Goal: Transaction & Acquisition: Book appointment/travel/reservation

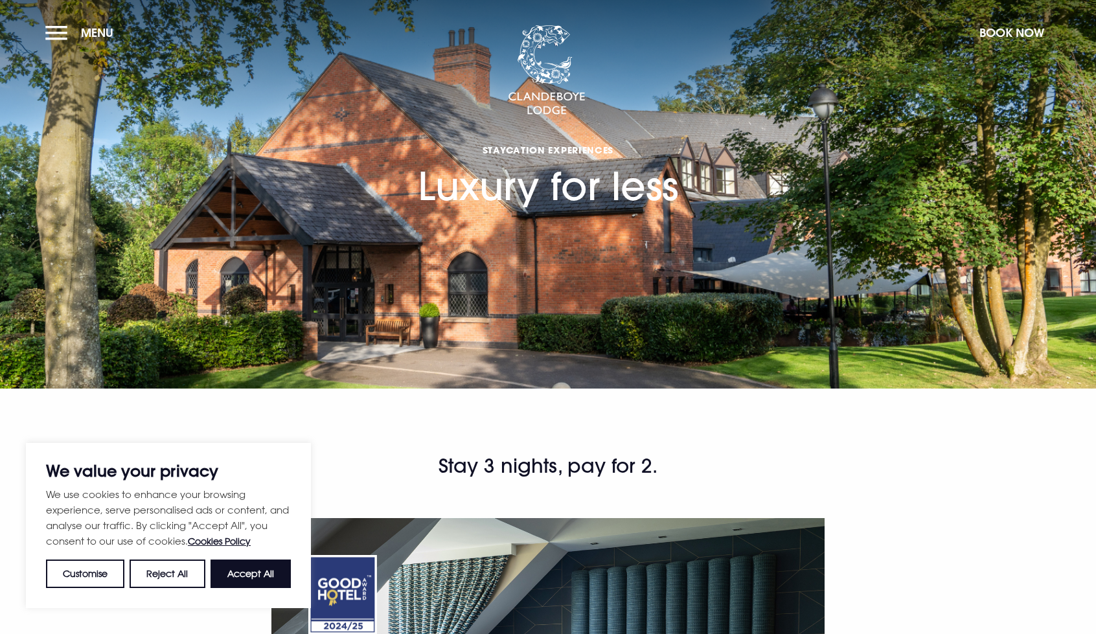
click at [700, 251] on section "Staycation Experiences Luxury for less" at bounding box center [548, 194] width 1096 height 389
click at [62, 34] on button "Menu" at bounding box center [82, 33] width 74 height 28
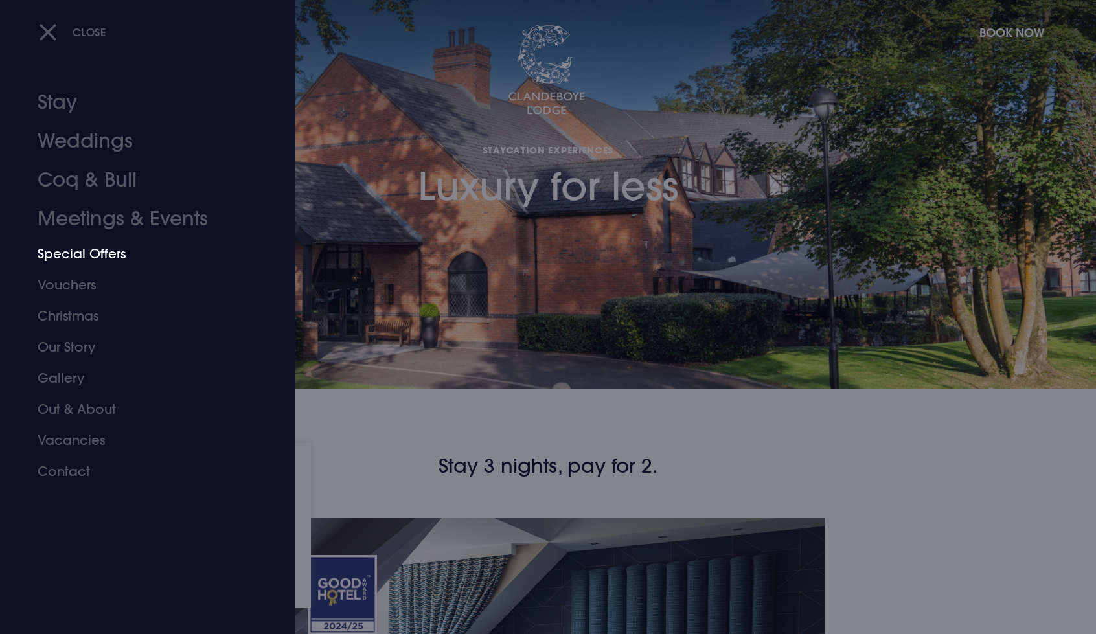
click at [63, 253] on link "Special Offers" at bounding box center [140, 253] width 205 height 31
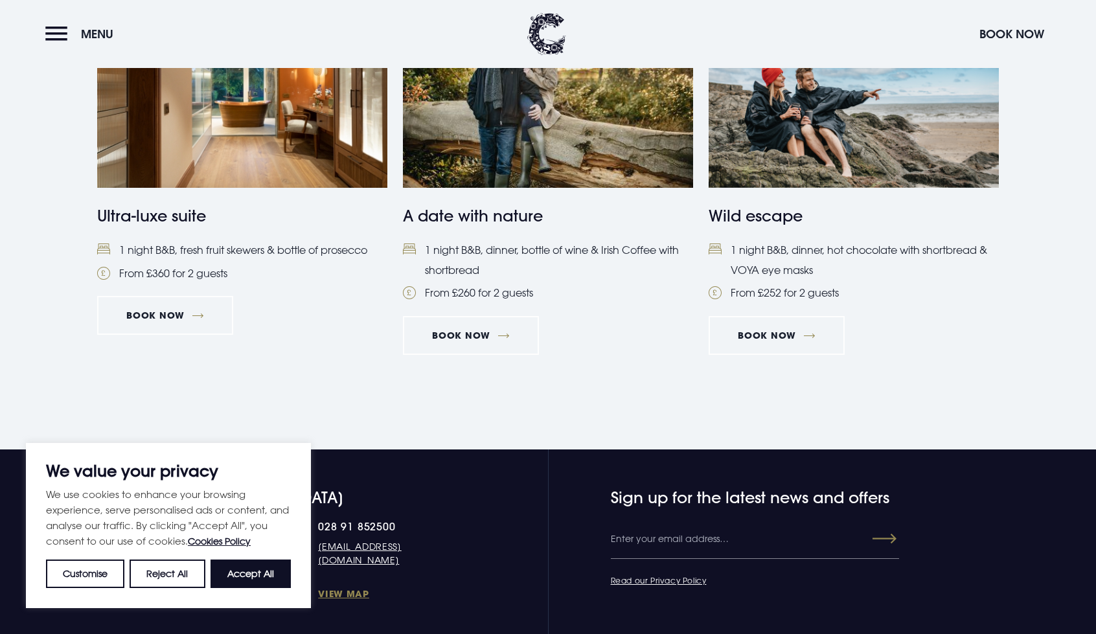
scroll to position [1426, 0]
